Goal: Task Accomplishment & Management: Manage account settings

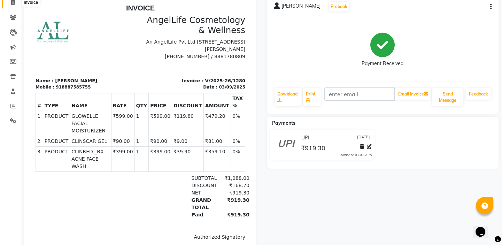
click at [13, 0] on icon at bounding box center [13, 2] width 4 height 5
select select "4531"
select select "service"
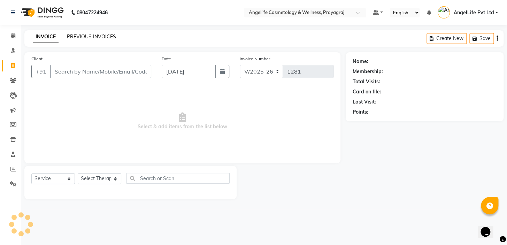
click at [89, 35] on link "PREVIOUS INVOICES" at bounding box center [91, 36] width 49 height 6
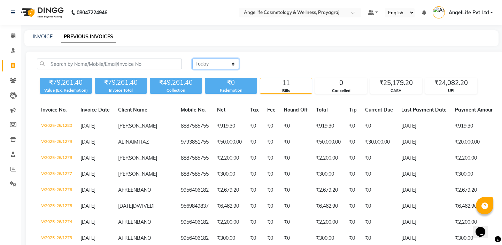
click at [214, 61] on select "Today Yesterday Custom Range" at bounding box center [215, 64] width 47 height 11
select select "yesterday"
click at [192, 59] on select "Today Yesterday Custom Range" at bounding box center [215, 64] width 47 height 11
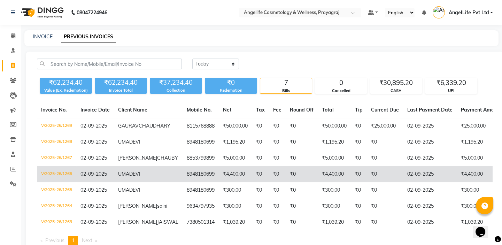
click at [153, 182] on td "UMA DEVI" at bounding box center [148, 174] width 69 height 16
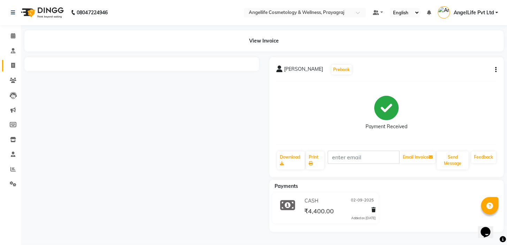
click at [11, 70] on link "Invoice" at bounding box center [10, 65] width 17 height 11
select select "service"
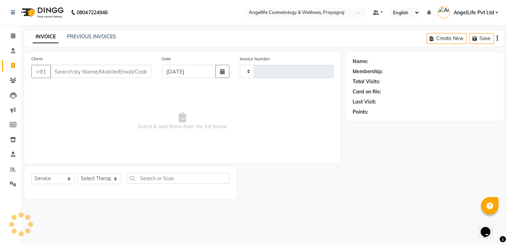
type input "1281"
select select "4531"
click at [104, 33] on link "PREVIOUS INVOICES" at bounding box center [91, 36] width 49 height 6
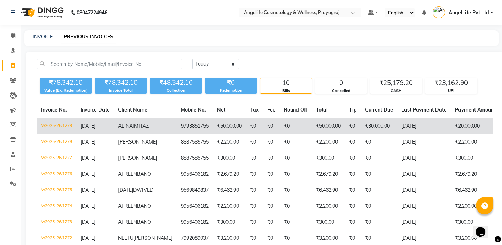
click at [66, 126] on td "V/2025-26/1279" at bounding box center [56, 126] width 39 height 16
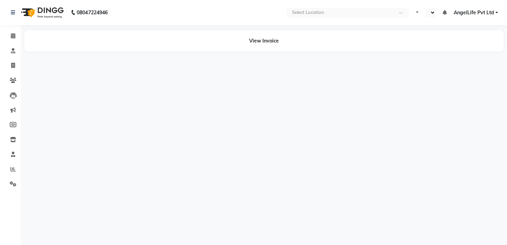
select select "en"
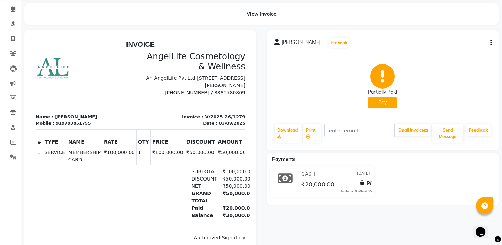
scroll to position [63, 0]
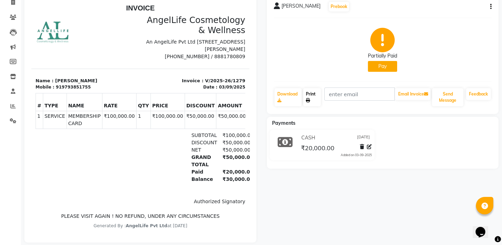
click at [308, 96] on link "Print" at bounding box center [312, 97] width 18 height 18
click at [310, 100] on icon at bounding box center [308, 100] width 4 height 4
click at [334, 50] on div "Partially Paid Pay" at bounding box center [383, 50] width 218 height 52
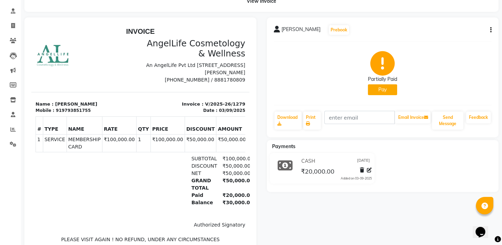
scroll to position [0, 0]
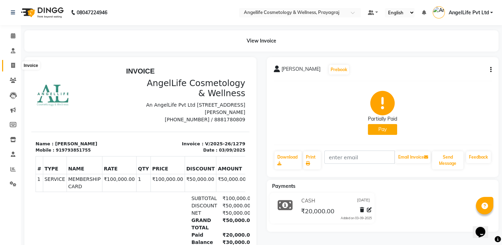
click at [15, 68] on span at bounding box center [13, 66] width 12 height 8
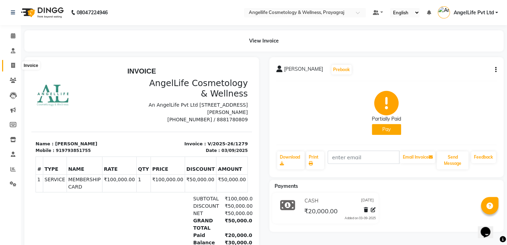
select select "4531"
select select "service"
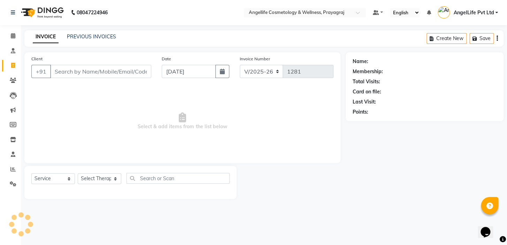
click at [102, 42] on div "INVOICE PREVIOUS INVOICES Create New Save" at bounding box center [263, 38] width 479 height 16
click at [98, 36] on link "PREVIOUS INVOICES" at bounding box center [91, 36] width 49 height 6
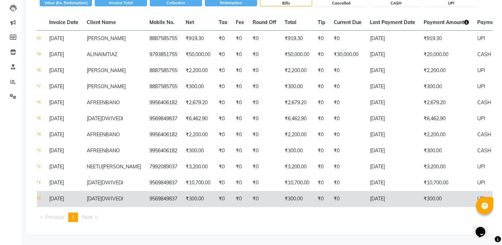
scroll to position [63, 0]
